Goal: Transaction & Acquisition: Subscribe to service/newsletter

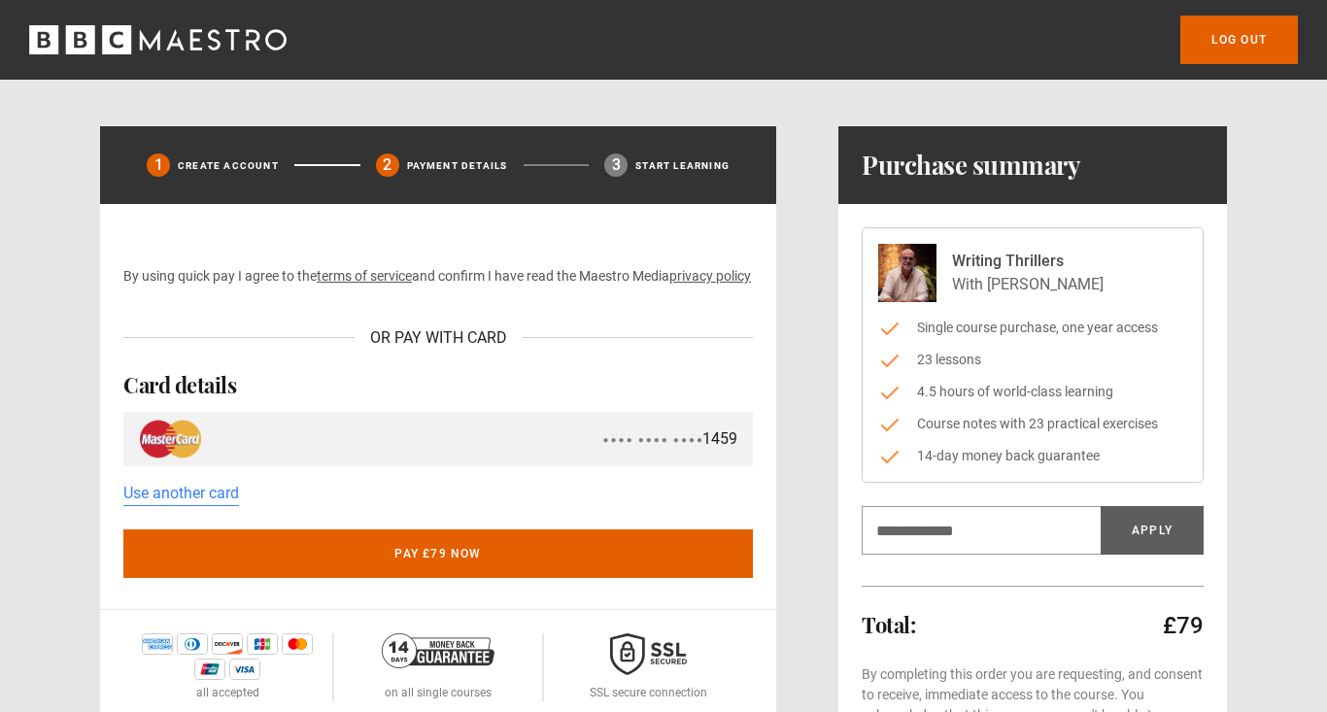
click at [179, 39] on icon "BBC Maestro" at bounding box center [174, 39] width 17 height 20
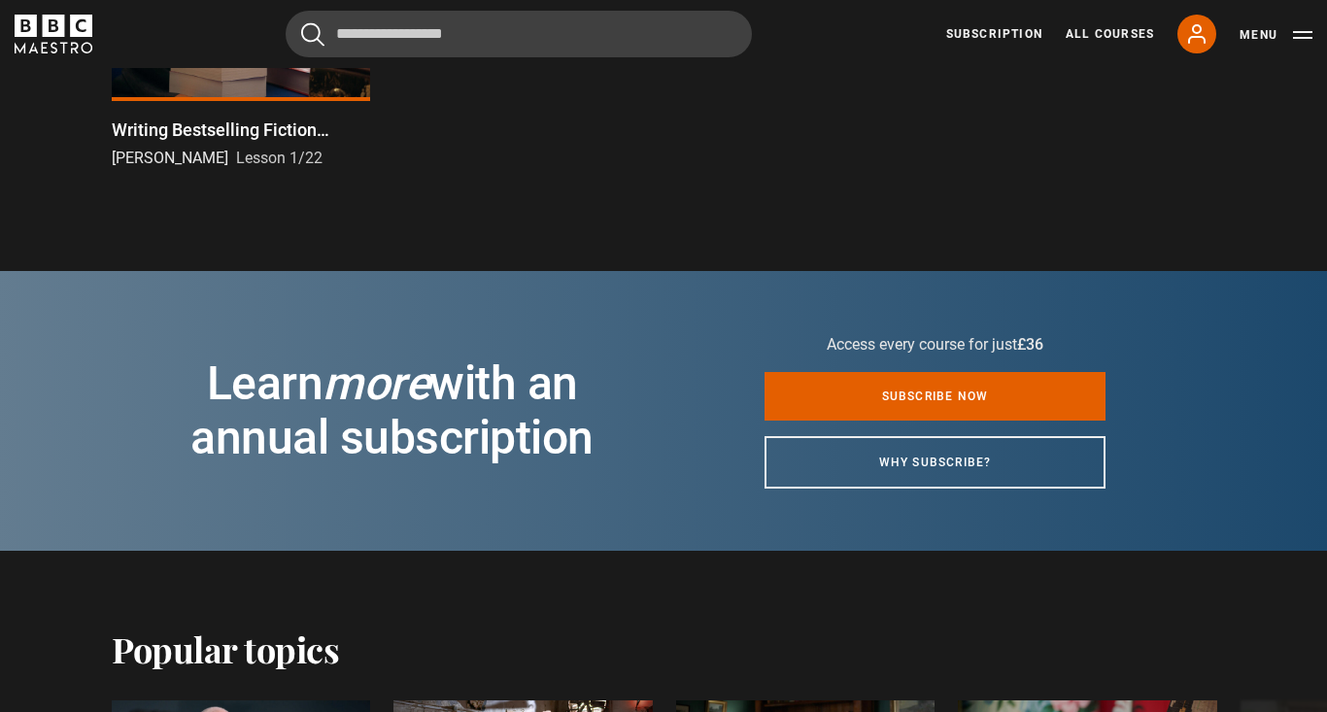
scroll to position [1796, 0]
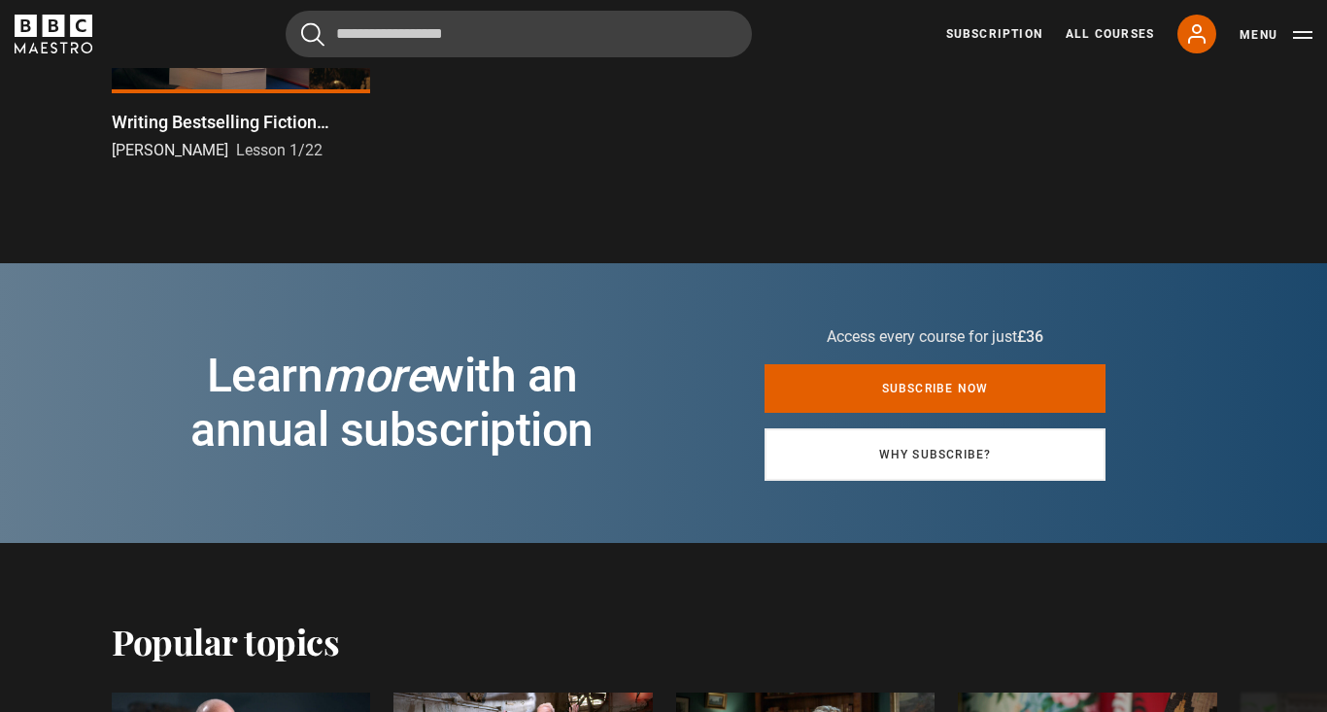
click at [896, 455] on link "Why subscribe?" at bounding box center [934, 454] width 341 height 52
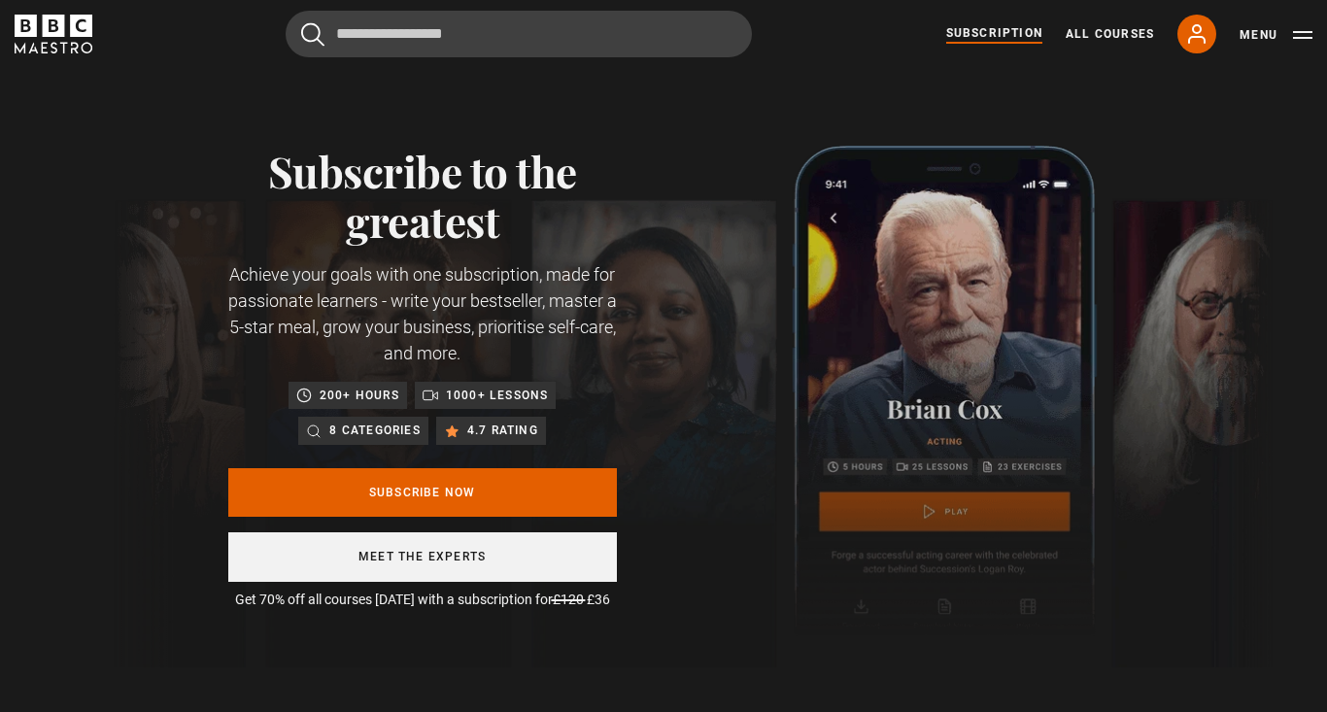
scroll to position [0, 255]
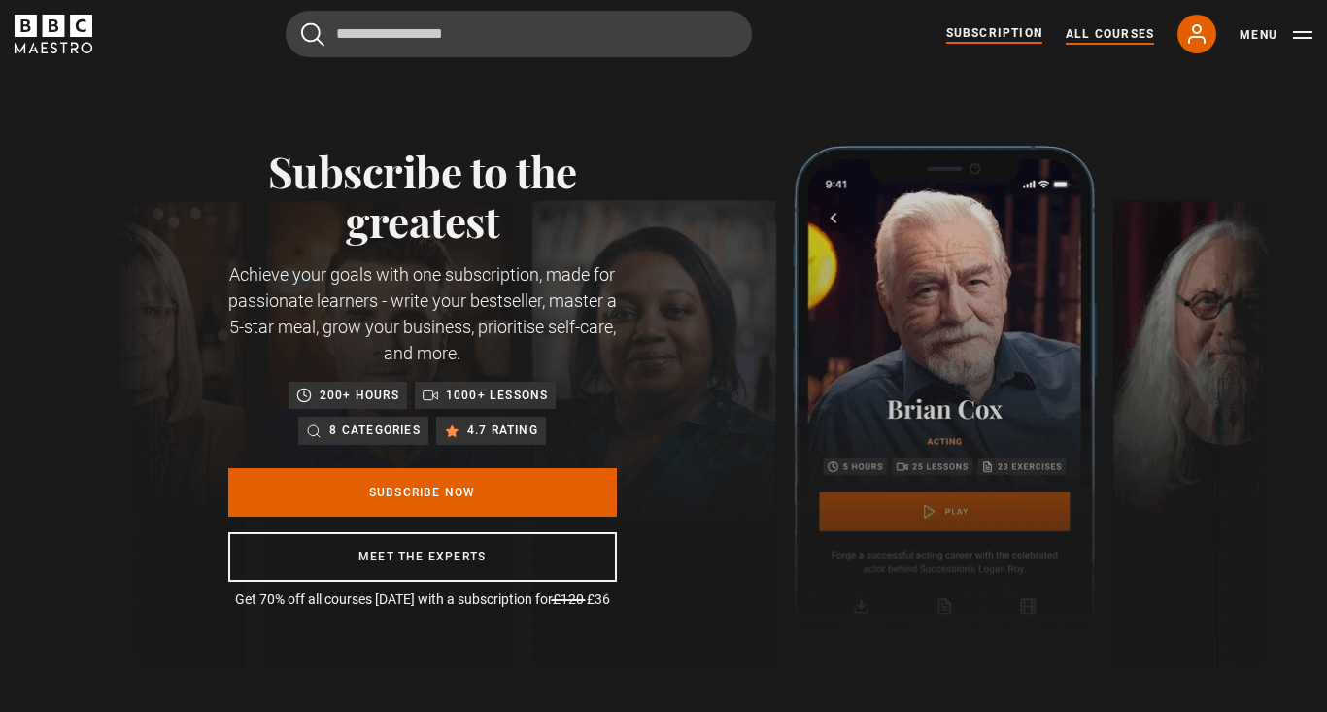
click at [1080, 35] on link "All Courses" at bounding box center [1110, 33] width 88 height 17
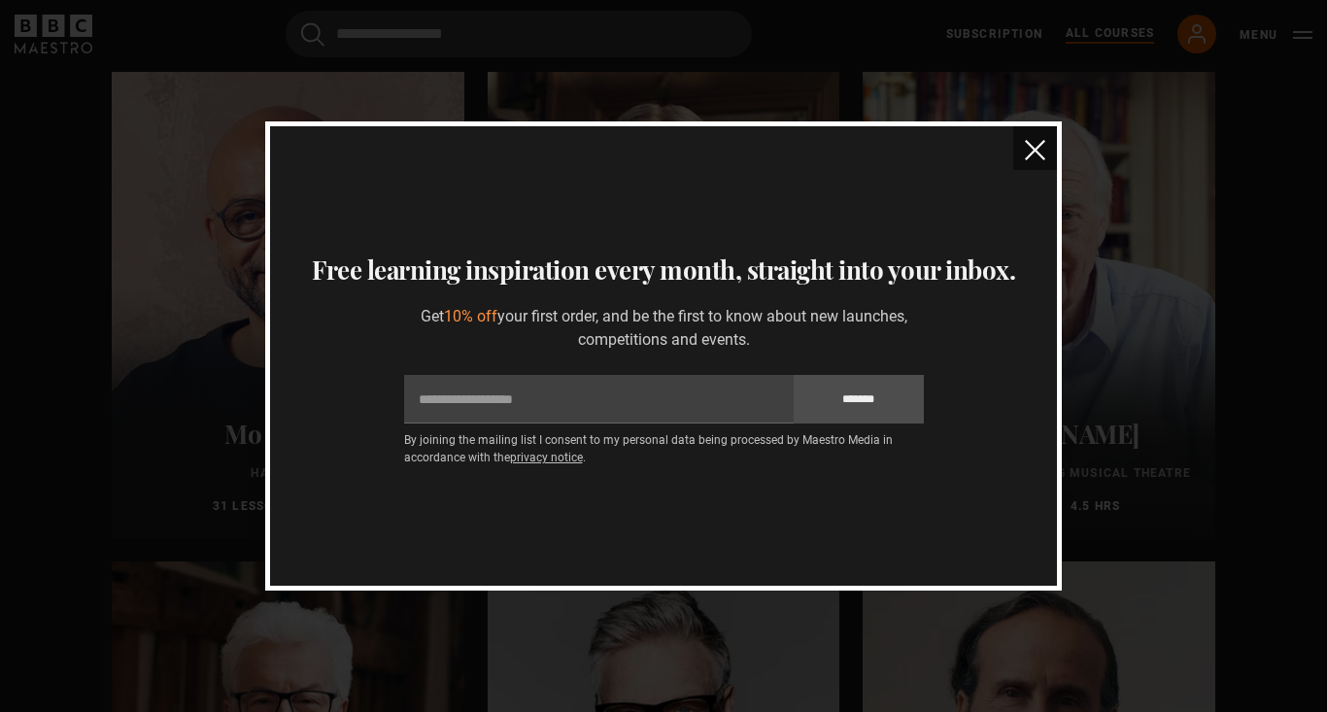
scroll to position [3445, 0]
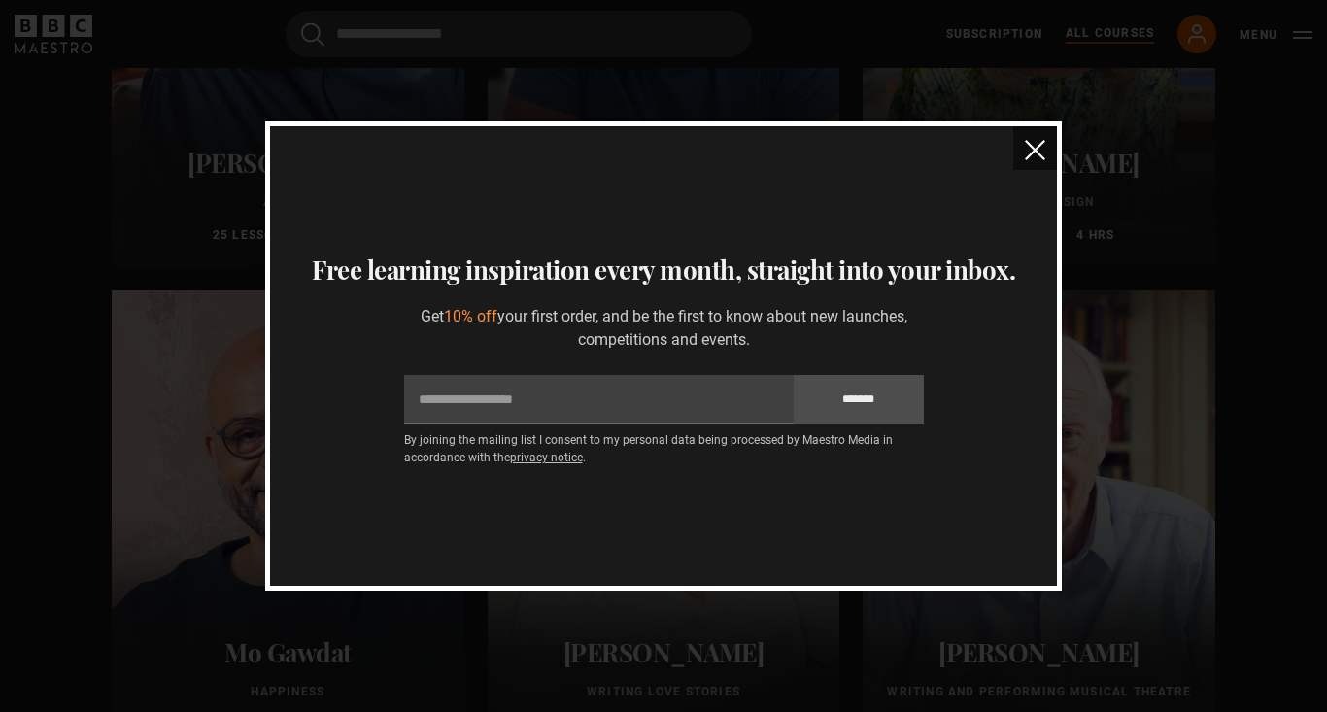
click at [1038, 146] on img "close" at bounding box center [1035, 150] width 20 height 20
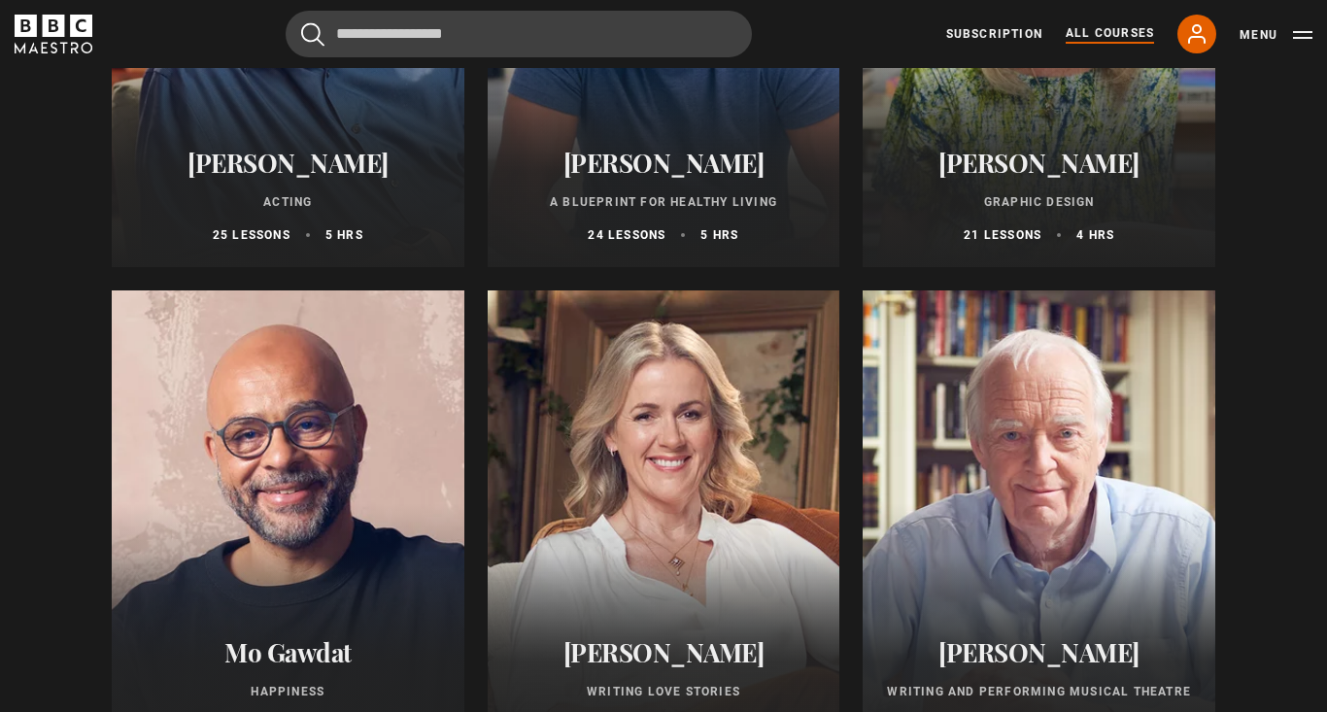
click at [1083, 34] on link "All Courses" at bounding box center [1110, 33] width 88 height 19
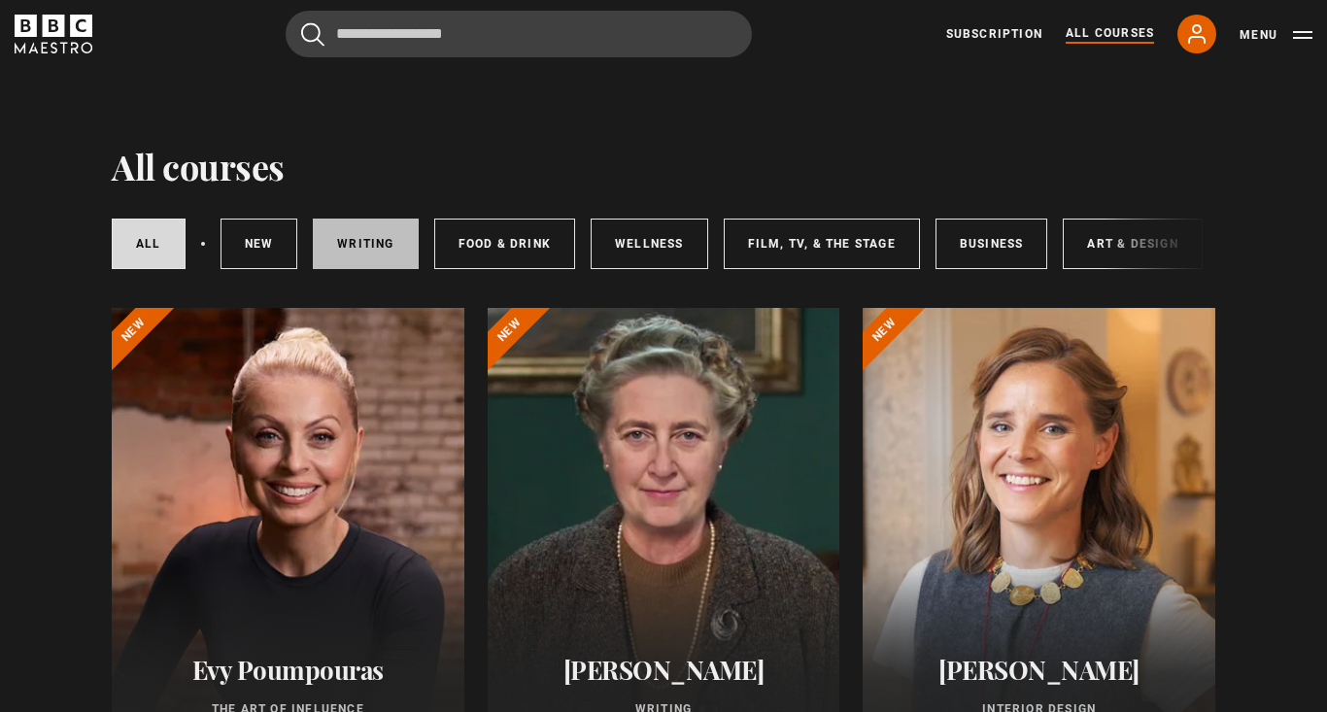
click at [376, 238] on link "Writing" at bounding box center [365, 244] width 105 height 51
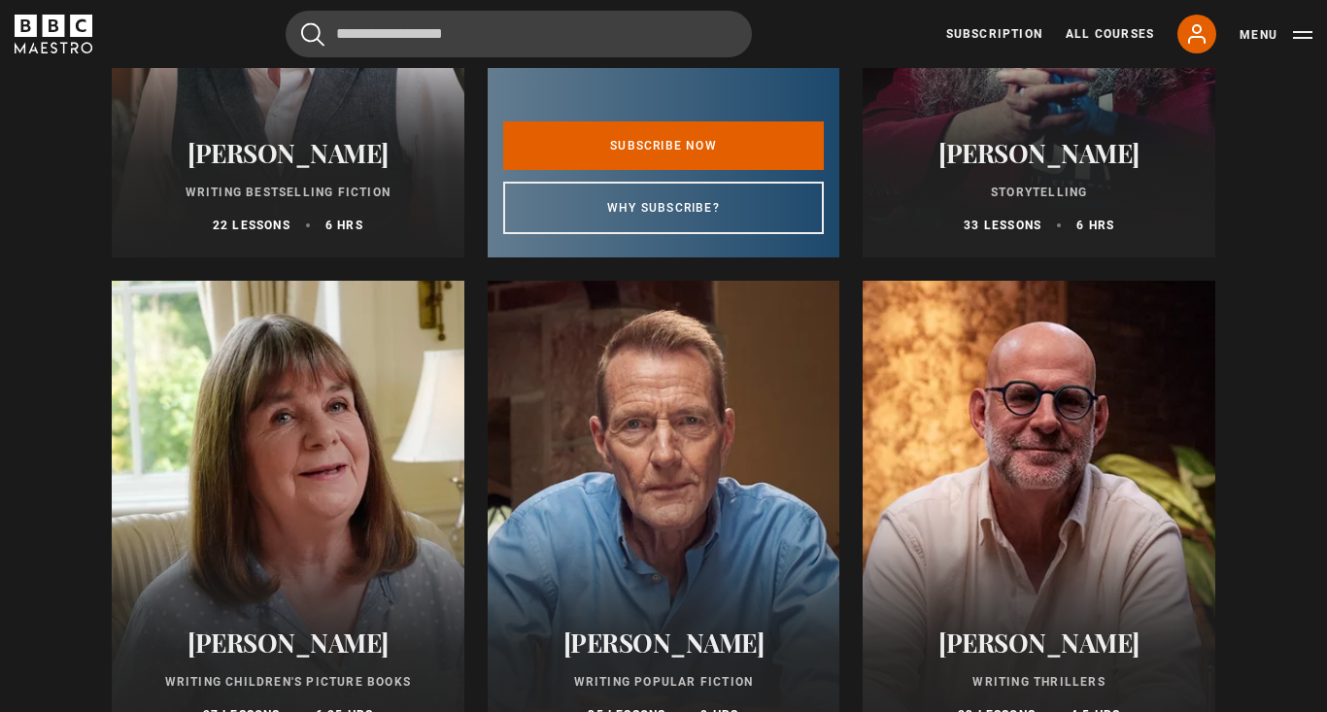
scroll to position [1009, 0]
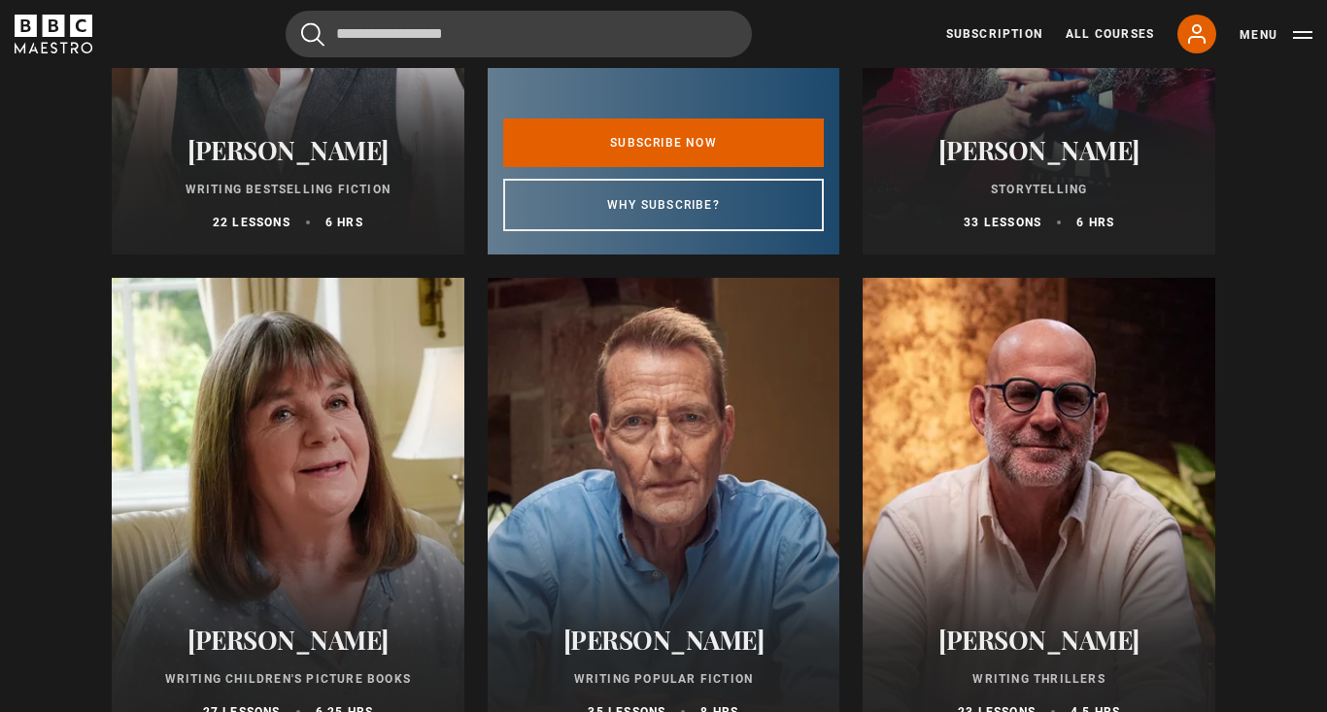
click at [985, 367] on div at bounding box center [1039, 511] width 353 height 466
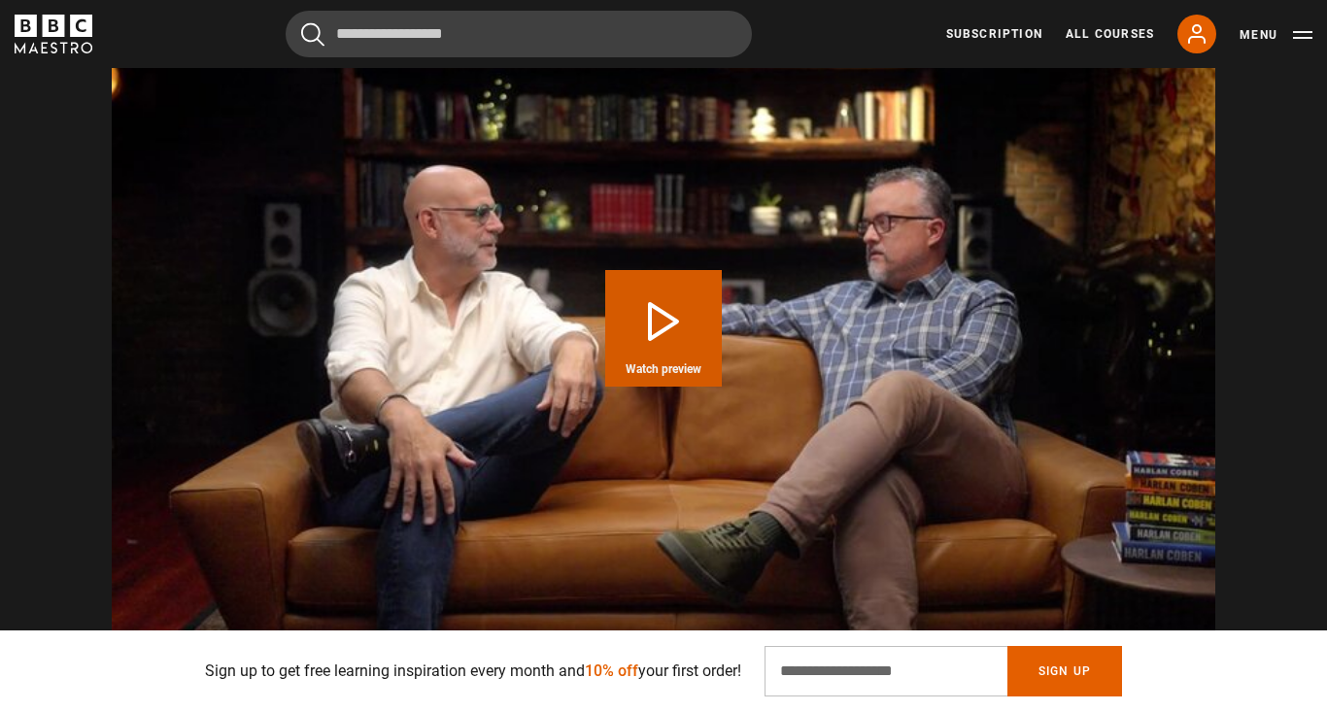
scroll to position [0, 255]
click at [664, 282] on button "Play Course overview for Writing Thrillers with [PERSON_NAME] Watch preview" at bounding box center [663, 328] width 117 height 117
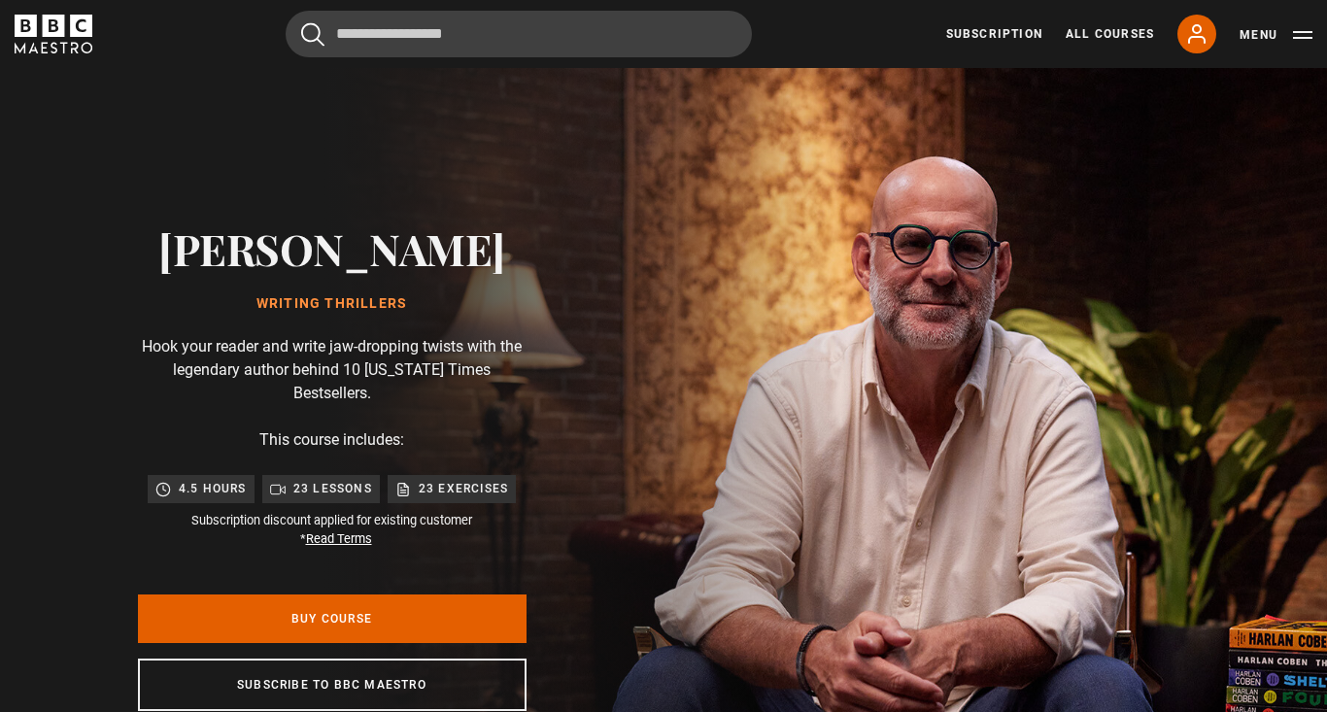
scroll to position [0, 3563]
click at [997, 30] on link "Subscription" at bounding box center [994, 33] width 96 height 17
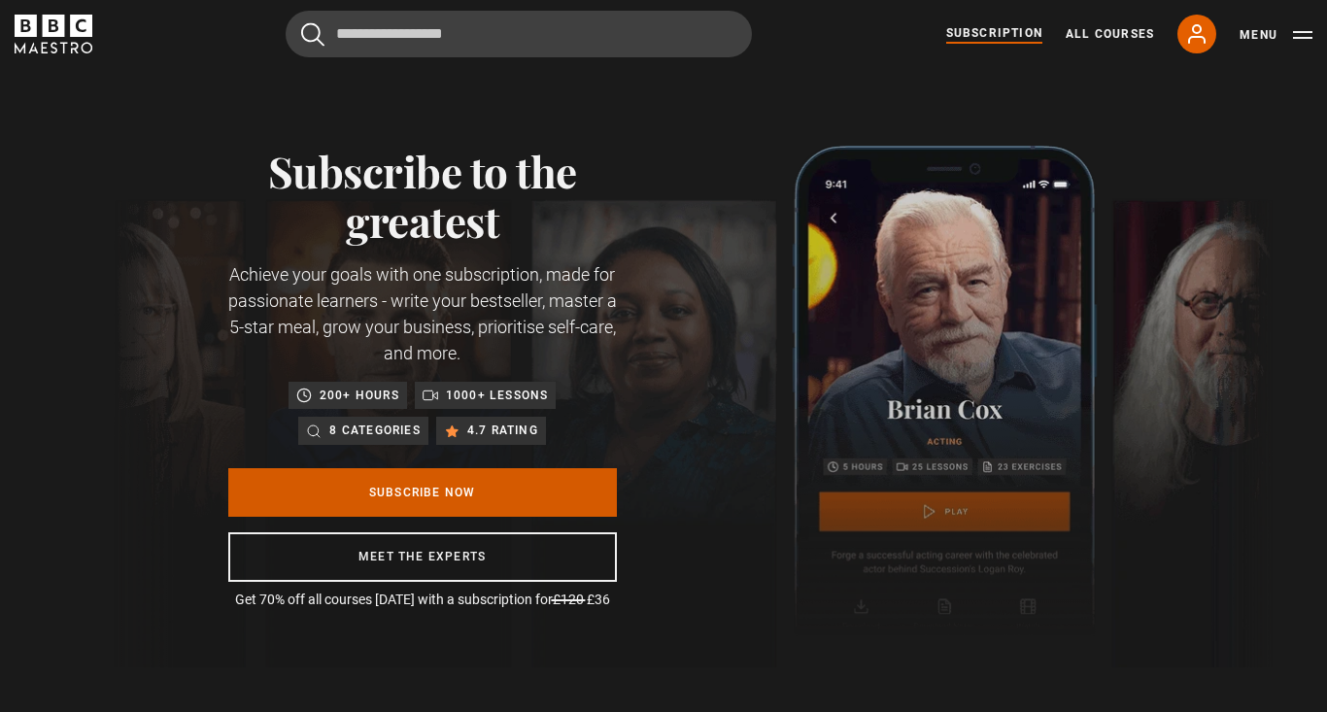
scroll to position [0, 255]
click at [452, 490] on link "Subscribe Now" at bounding box center [422, 492] width 389 height 49
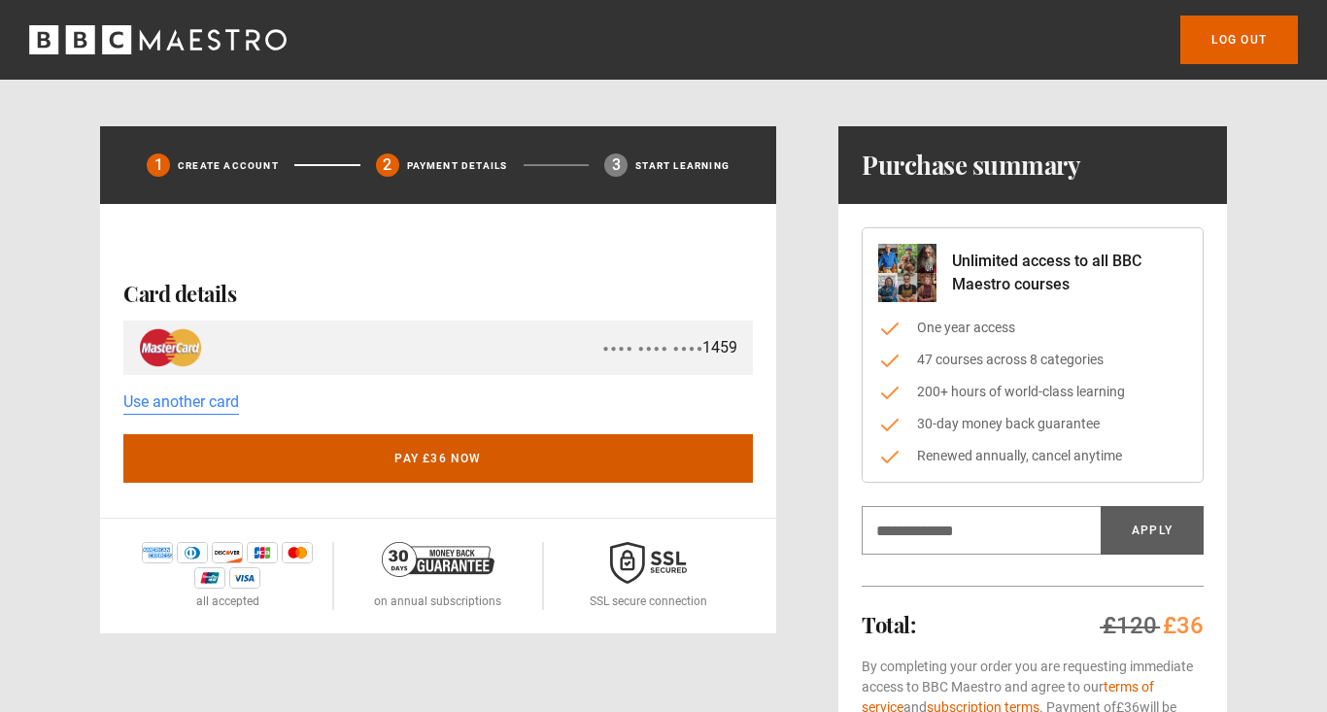
click at [462, 458] on button "Pay £36 now" at bounding box center [437, 458] width 629 height 49
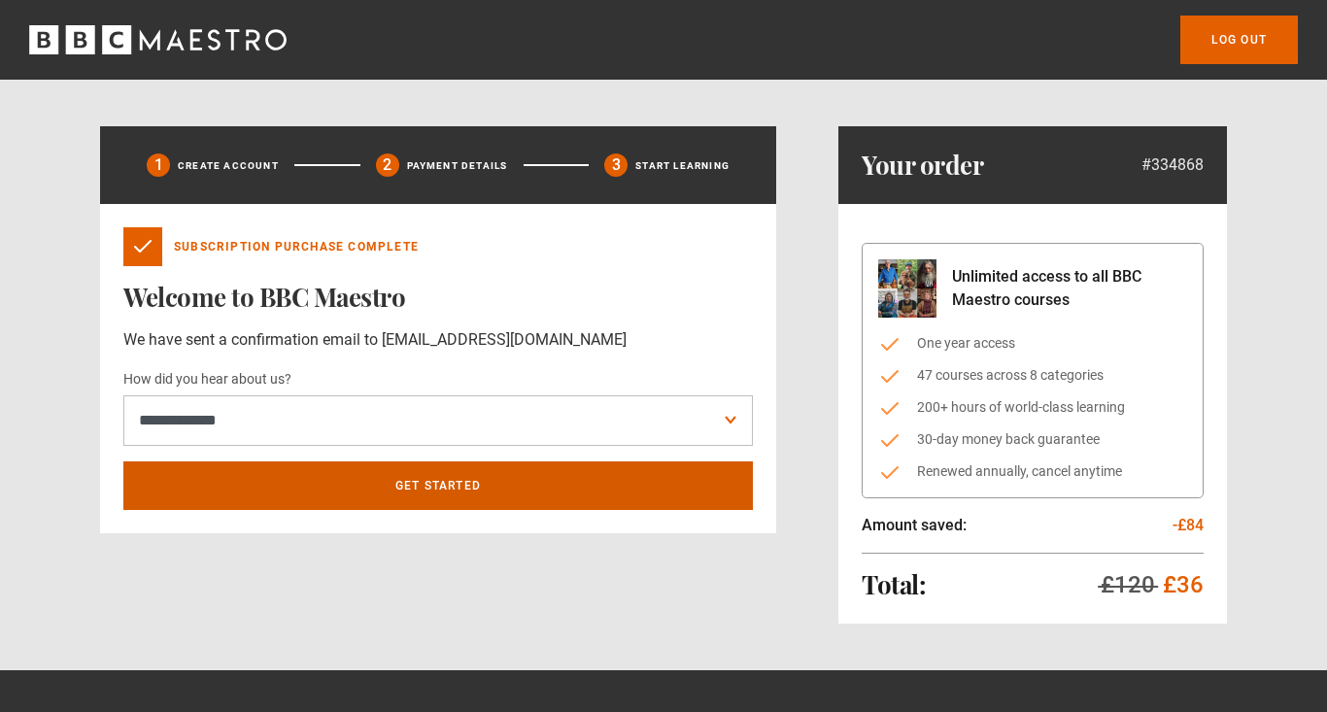
click at [494, 490] on link "Get Started" at bounding box center [437, 485] width 629 height 49
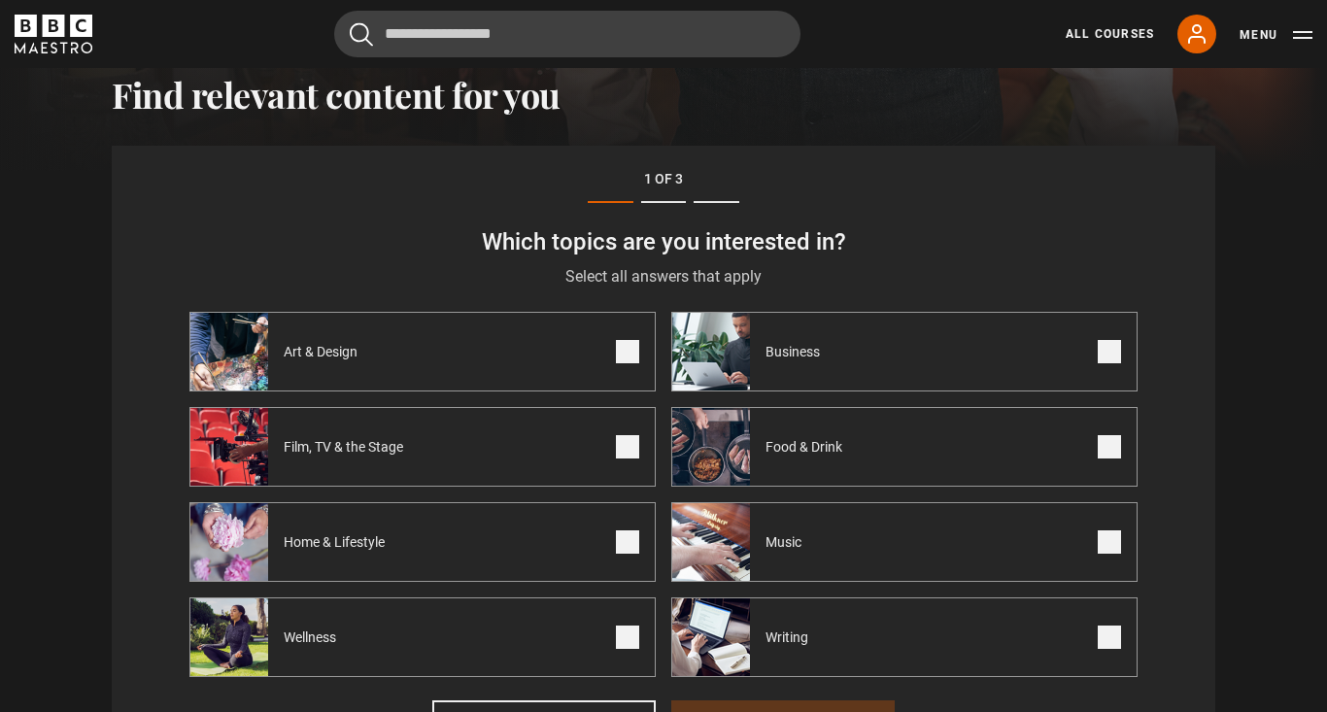
click at [1106, 647] on span at bounding box center [1109, 637] width 23 height 23
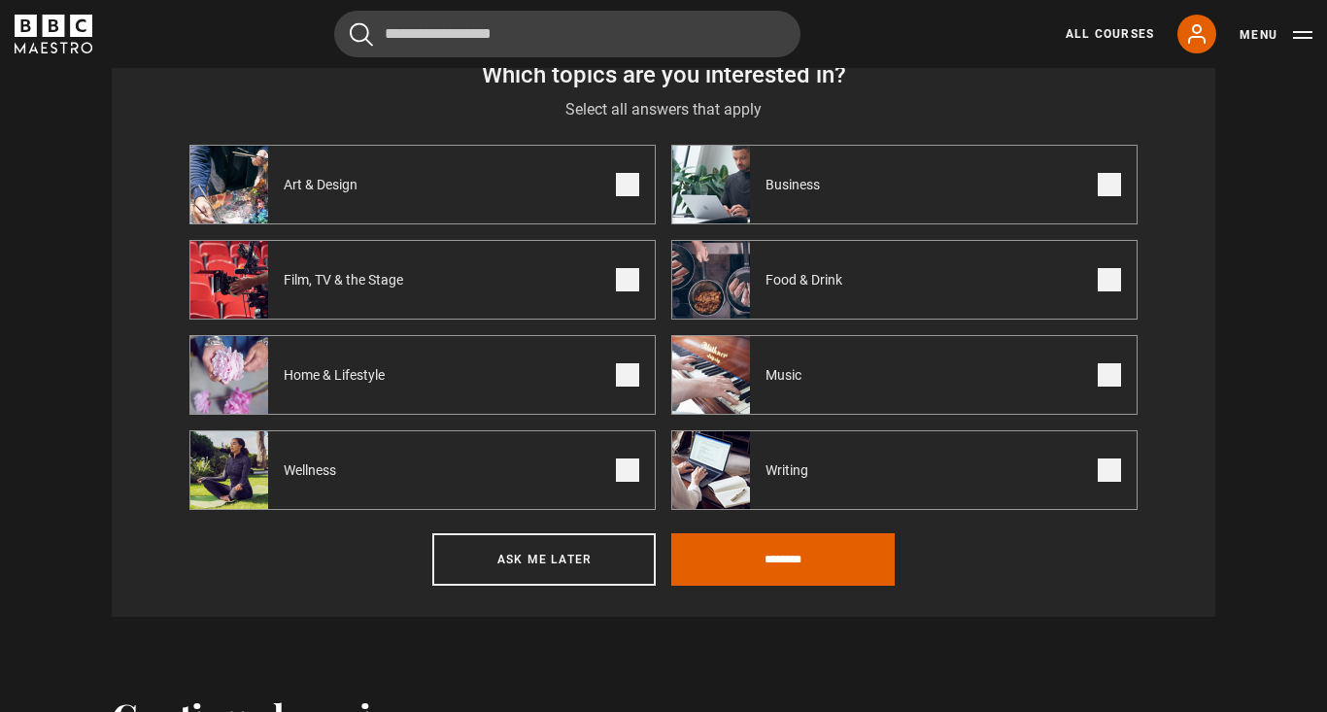
scroll to position [811, 0]
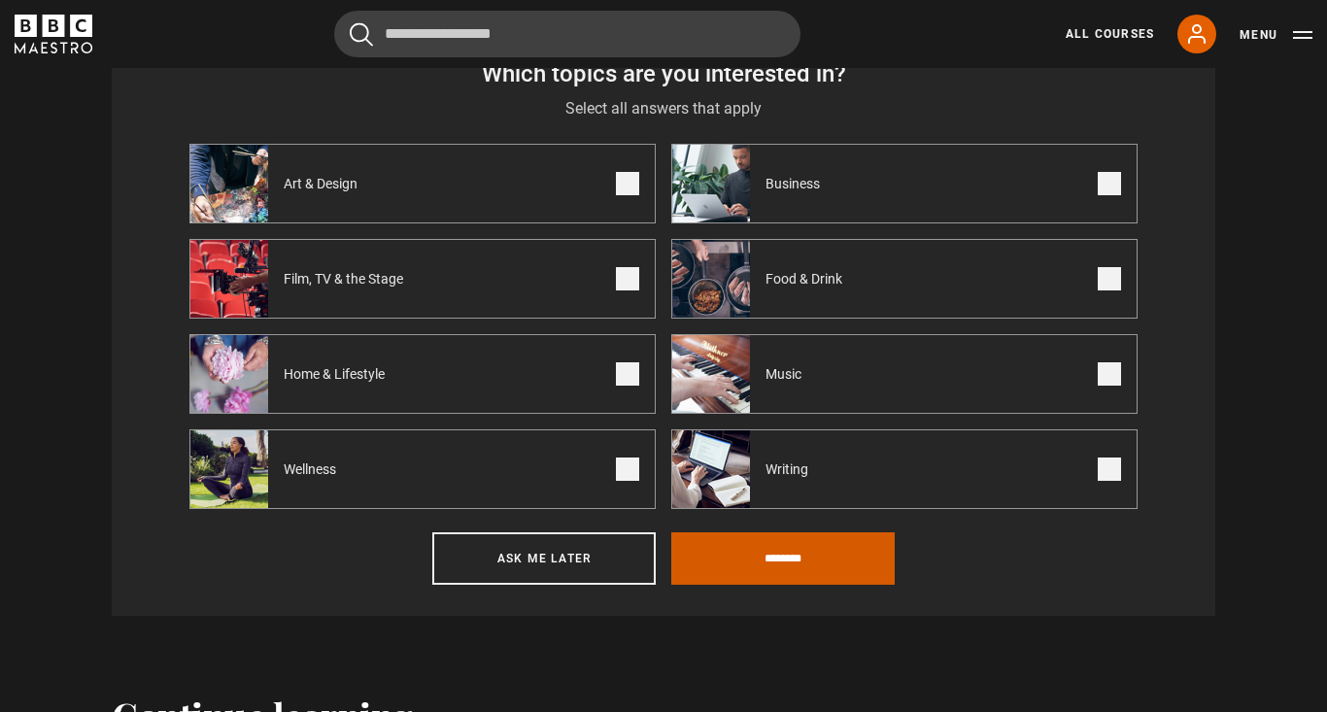
click at [779, 556] on input "********" at bounding box center [782, 558] width 223 height 52
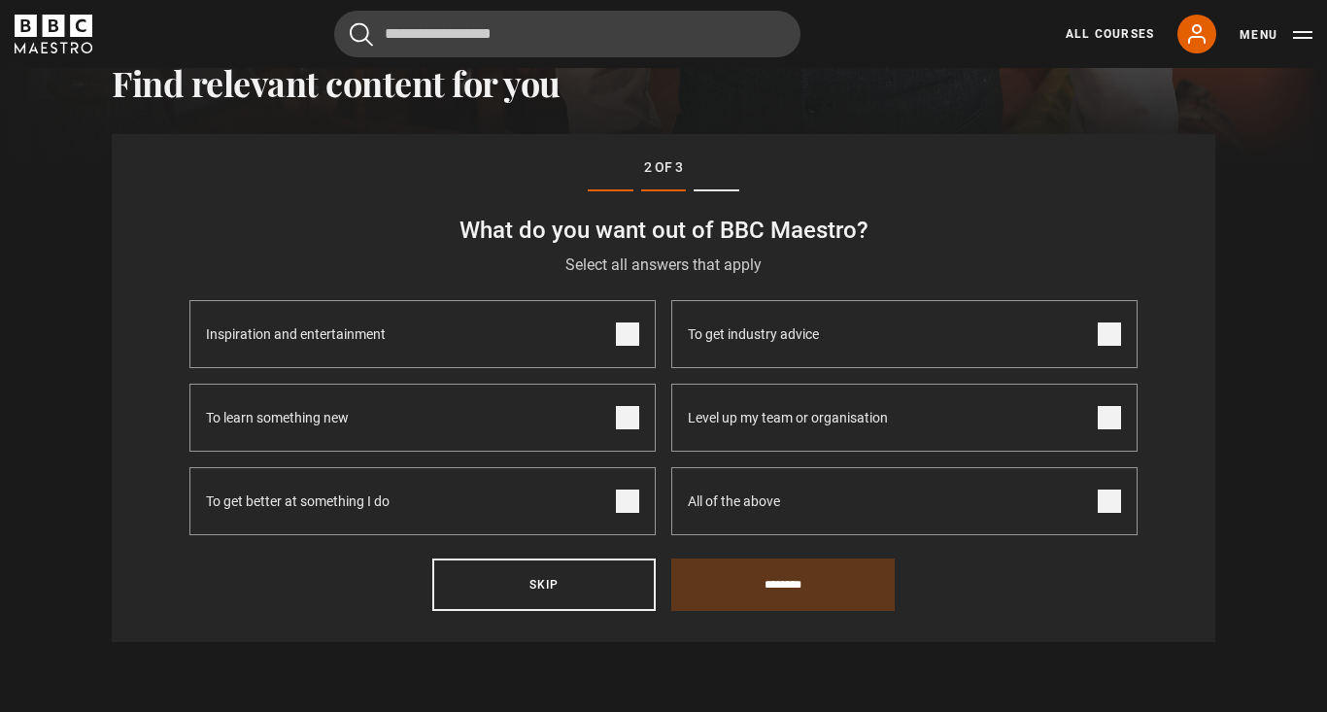
scroll to position [643, 0]
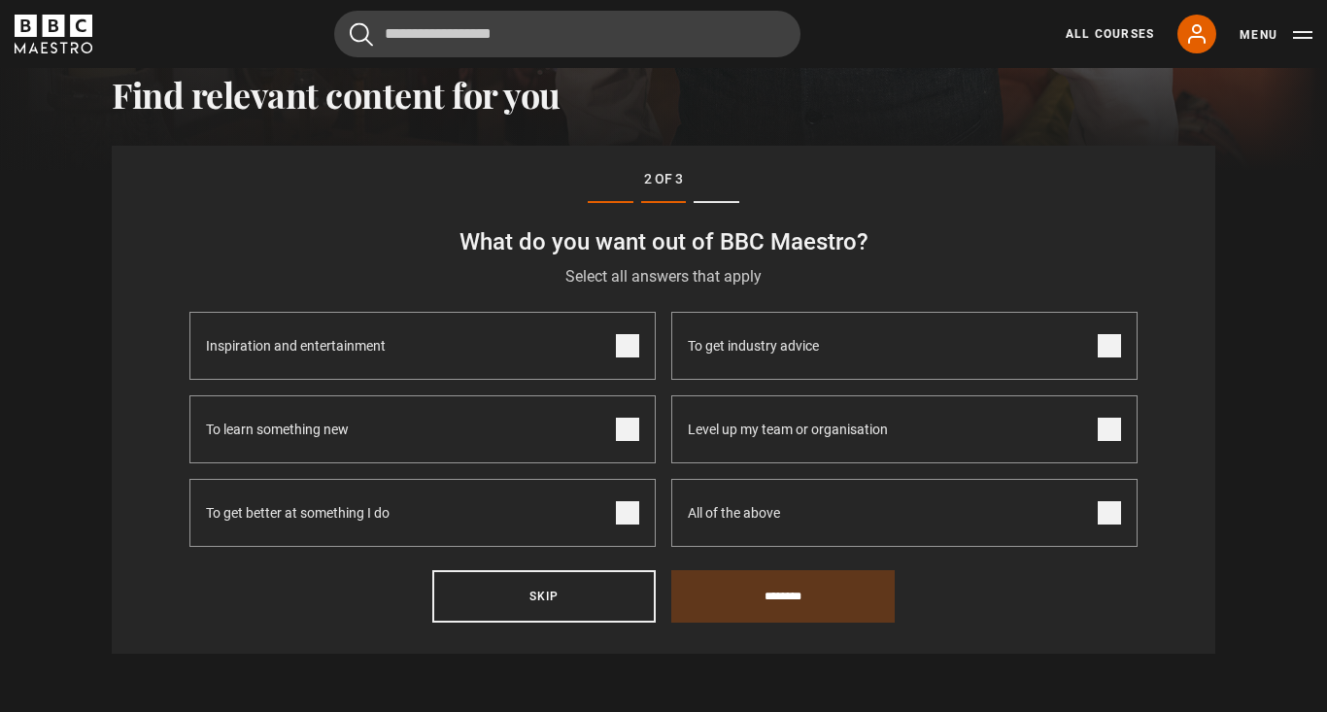
click at [623, 425] on span at bounding box center [627, 429] width 23 height 23
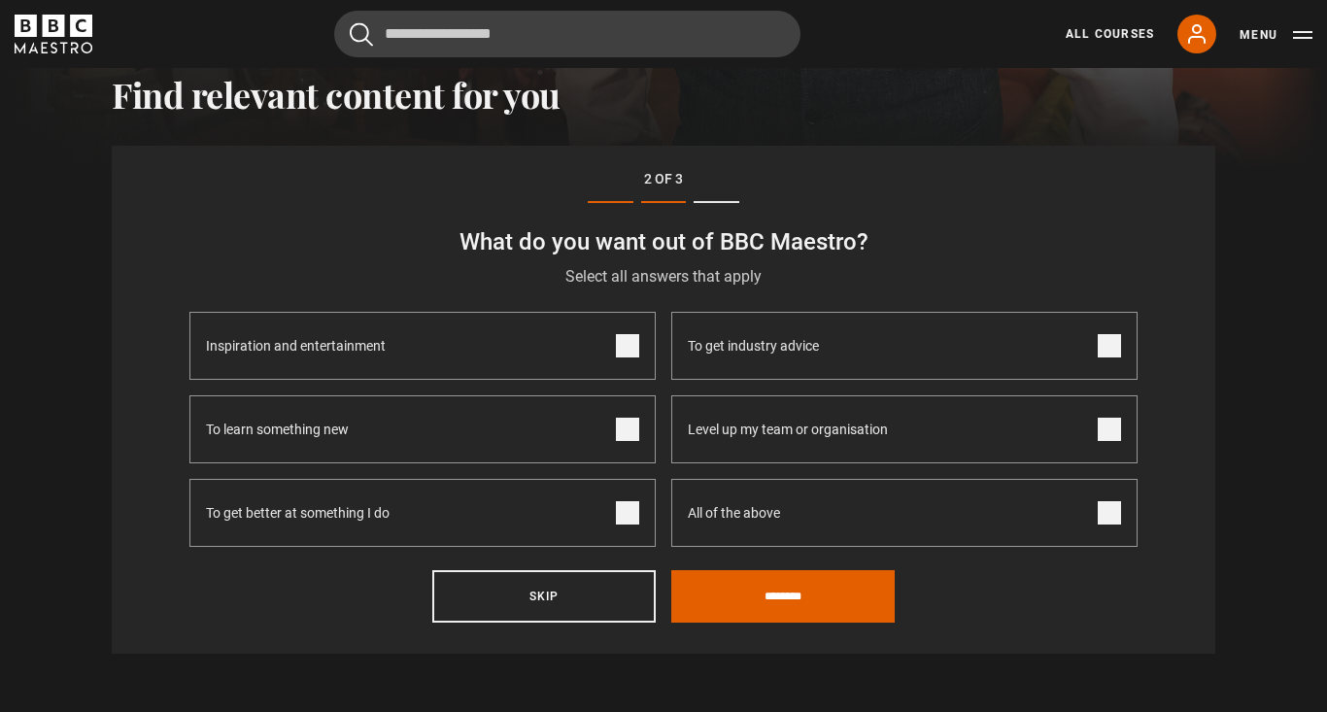
click at [629, 503] on span at bounding box center [627, 512] width 23 height 23
click at [1103, 347] on span at bounding box center [1109, 345] width 23 height 23
click at [627, 349] on span at bounding box center [627, 345] width 23 height 23
click at [800, 600] on input "********" at bounding box center [782, 596] width 223 height 52
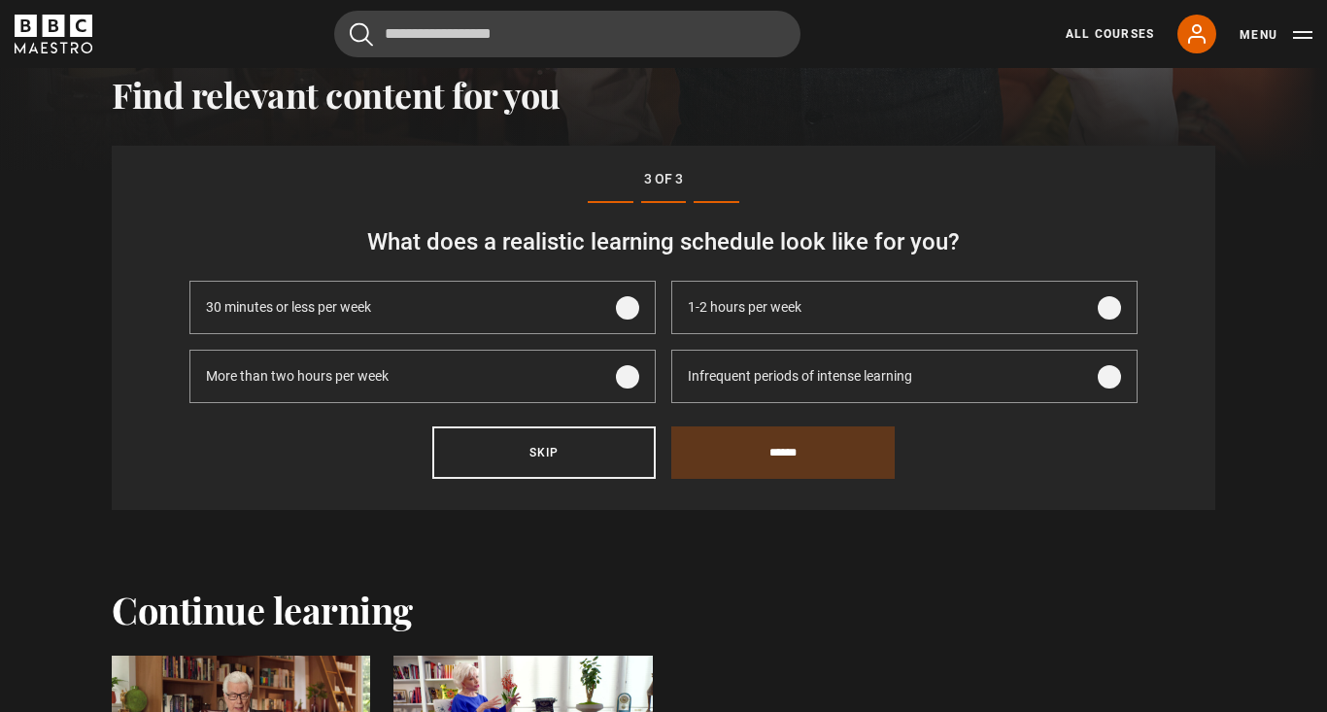
click at [634, 369] on span at bounding box center [627, 376] width 23 height 23
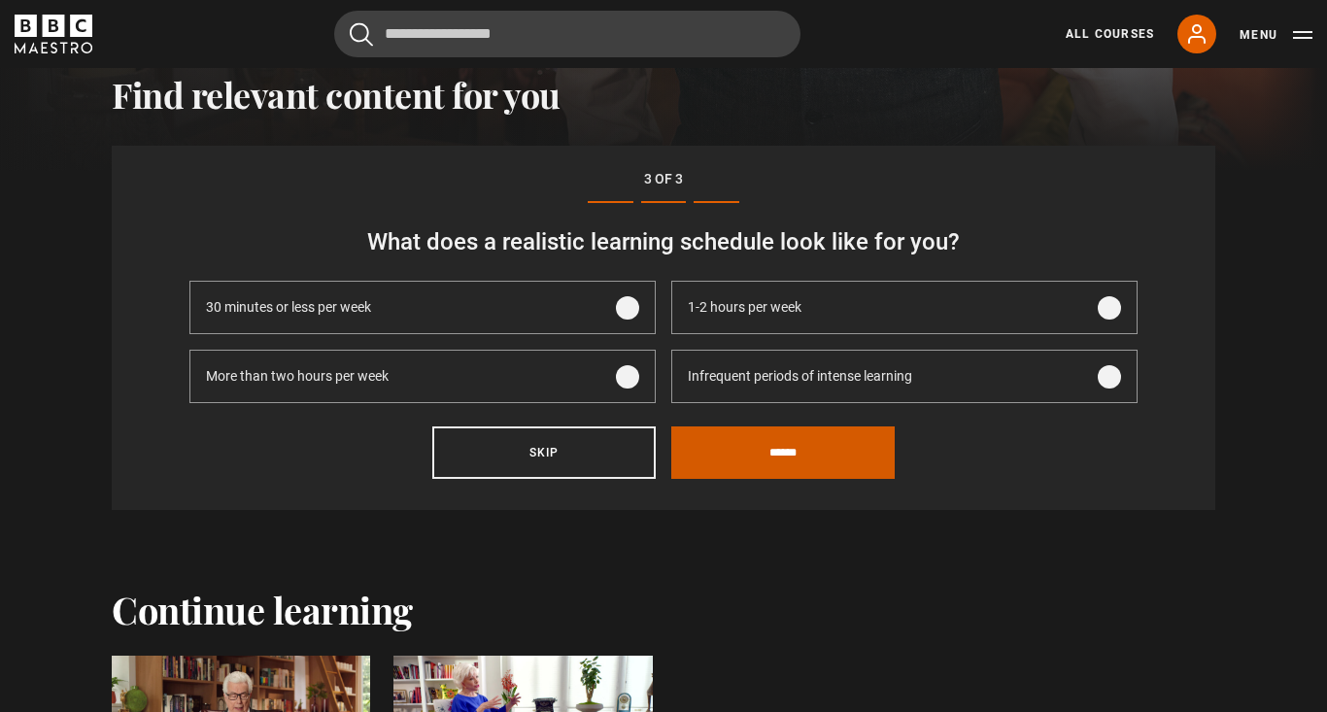
click at [754, 443] on input "******" at bounding box center [782, 452] width 223 height 52
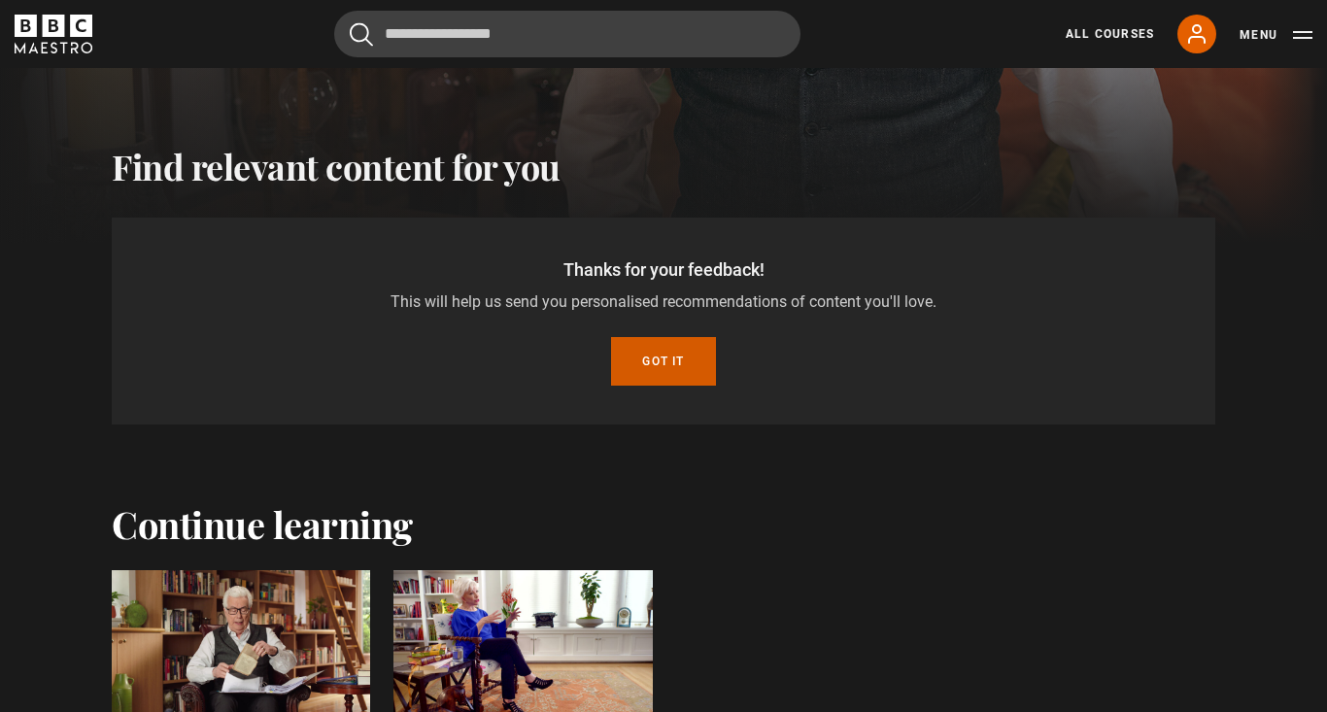
click at [661, 357] on button "Got it" at bounding box center [663, 361] width 104 height 49
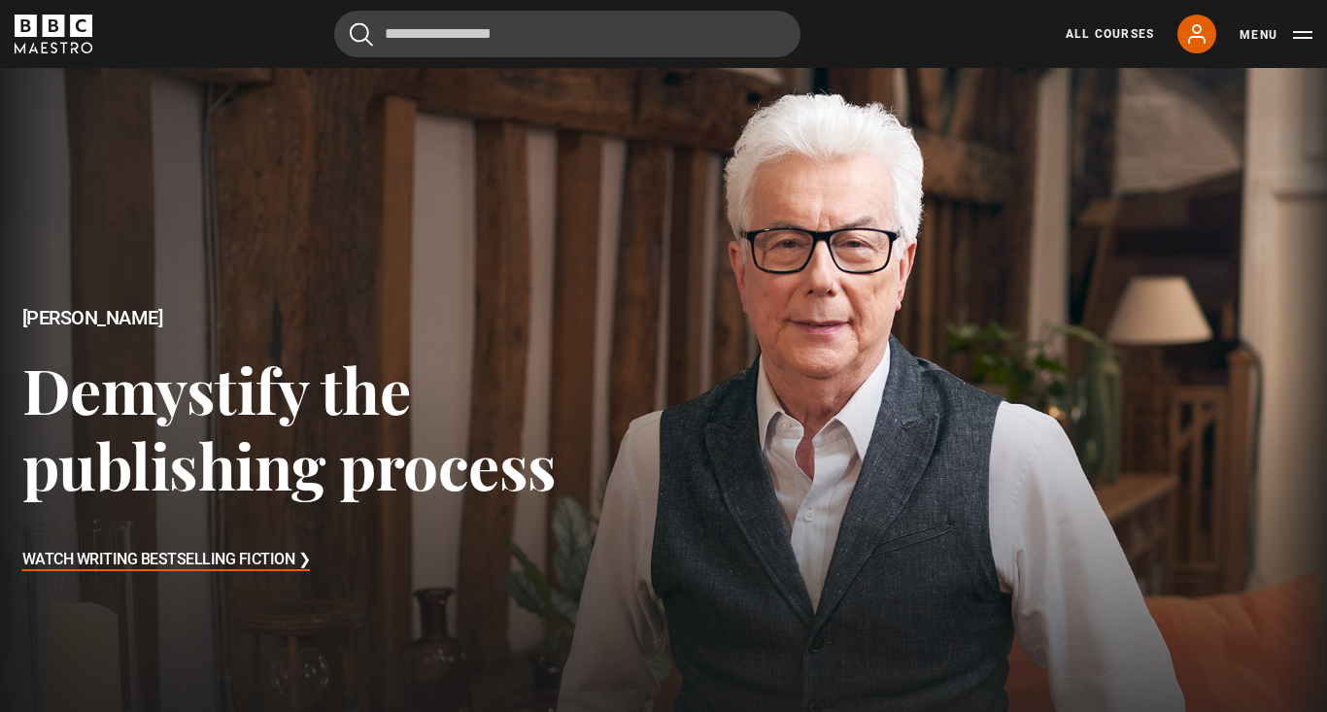
scroll to position [0, 0]
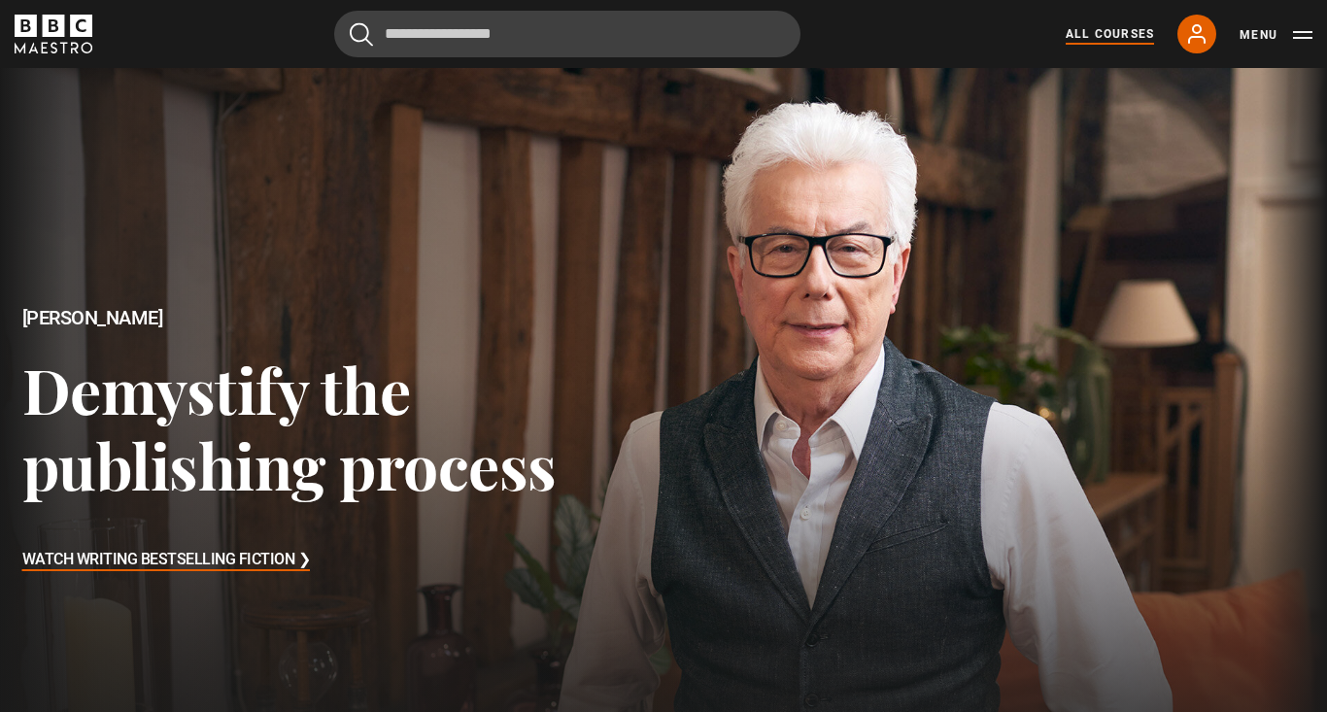
click at [1089, 28] on link "All Courses" at bounding box center [1110, 33] width 88 height 17
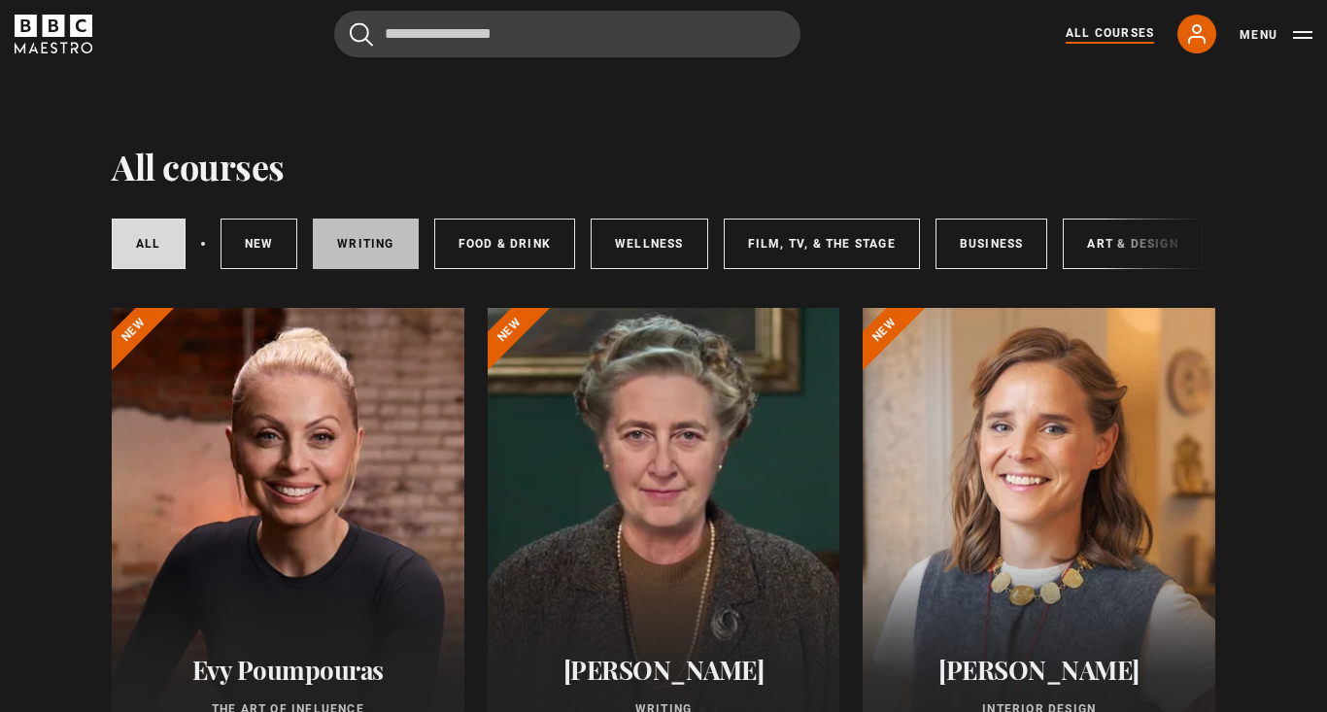
click at [385, 243] on link "Writing" at bounding box center [365, 244] width 105 height 51
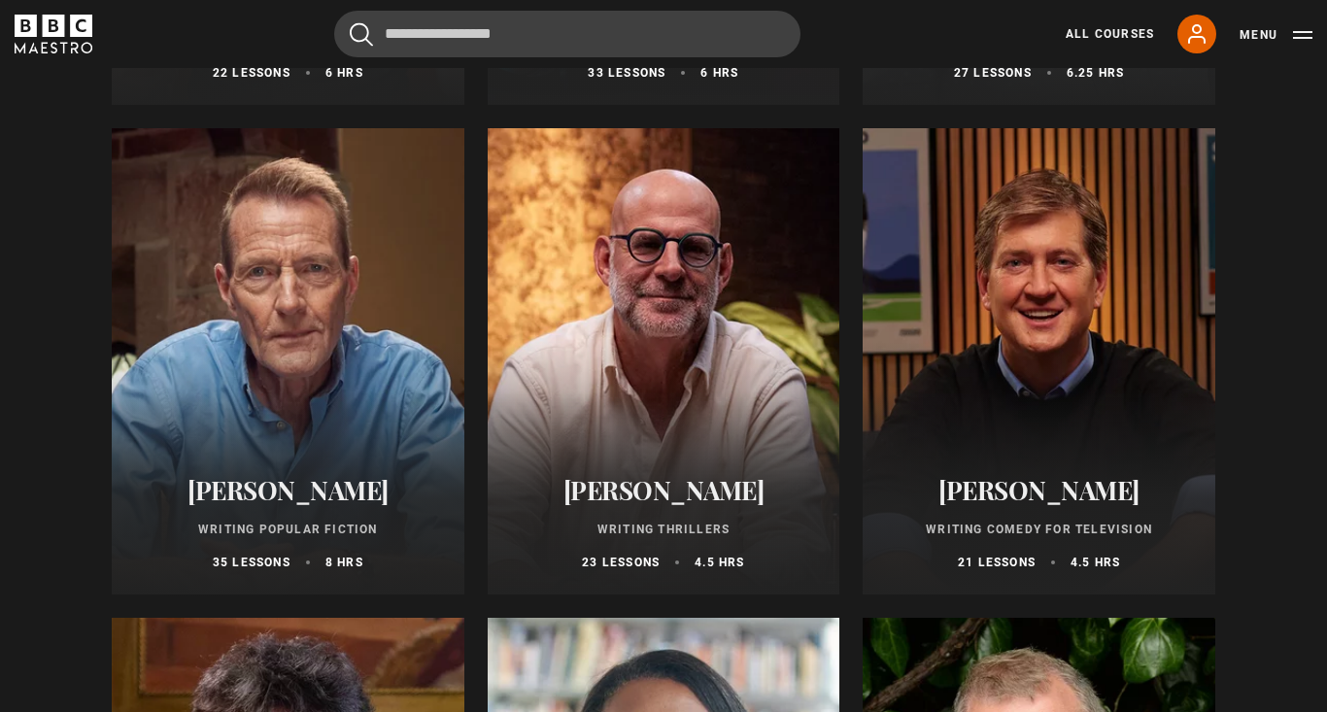
scroll to position [1158, 0]
click at [671, 308] on div at bounding box center [664, 362] width 353 height 466
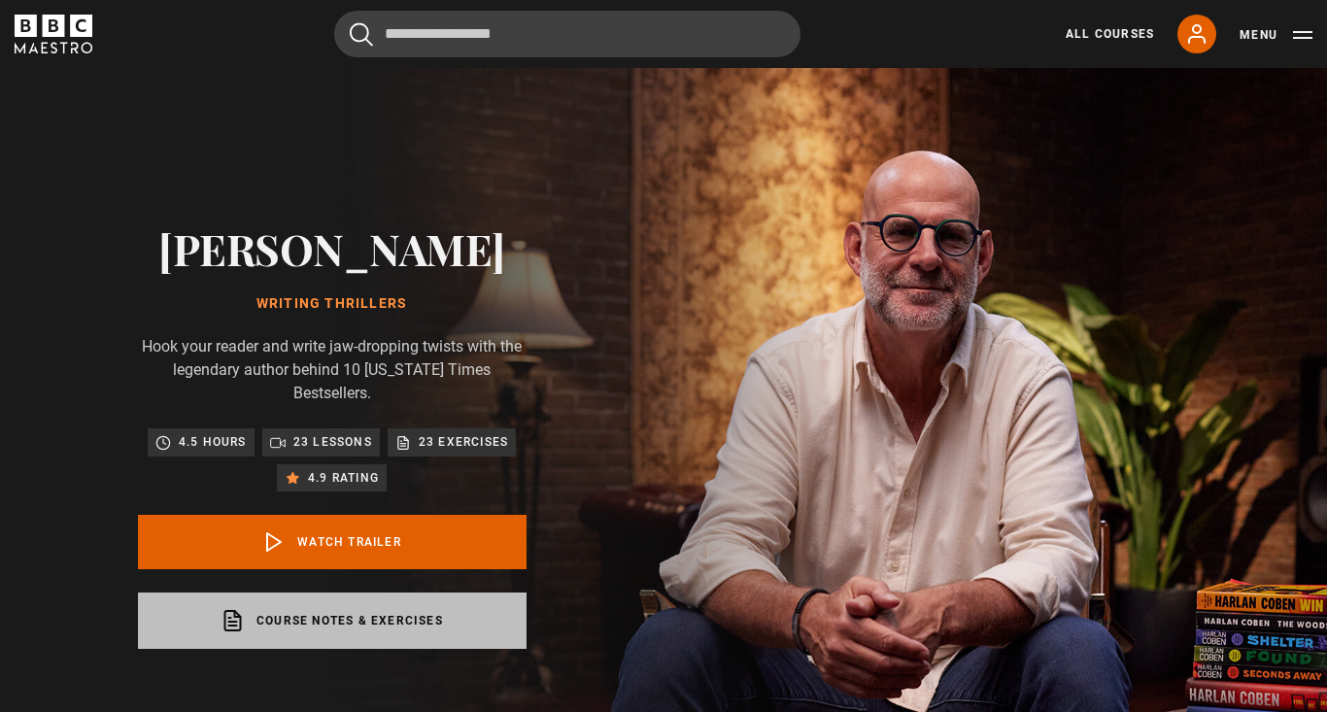
click at [362, 598] on link "Course notes & exercises opens in a new tab" at bounding box center [332, 621] width 389 height 56
